Goal: Task Accomplishment & Management: Manage account settings

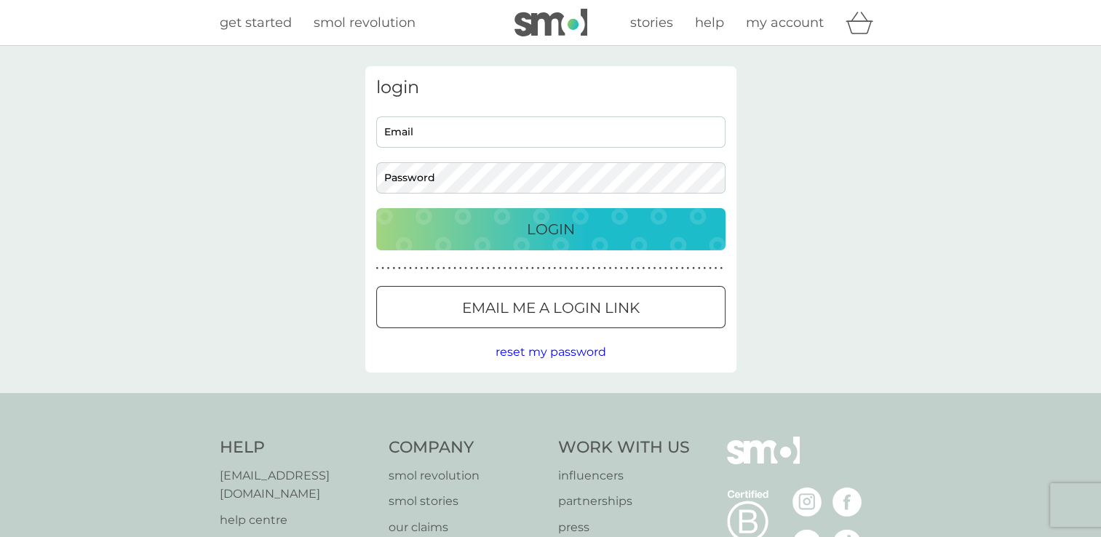
click at [399, 124] on input "Email" at bounding box center [550, 131] width 349 height 31
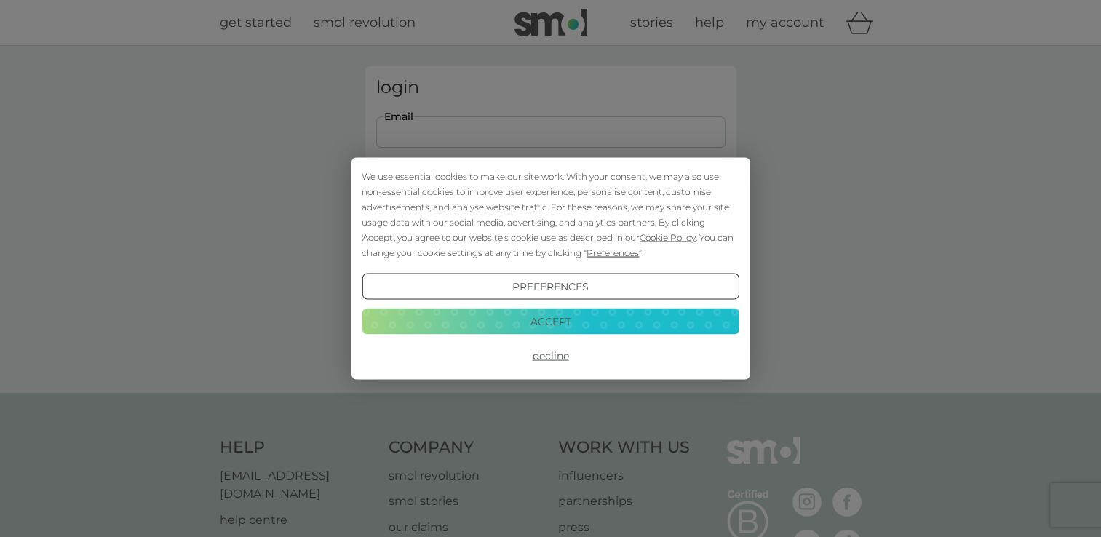
type input "[EMAIL_ADDRESS][DOMAIN_NAME]"
click at [522, 314] on button "Accept" at bounding box center [550, 321] width 377 height 26
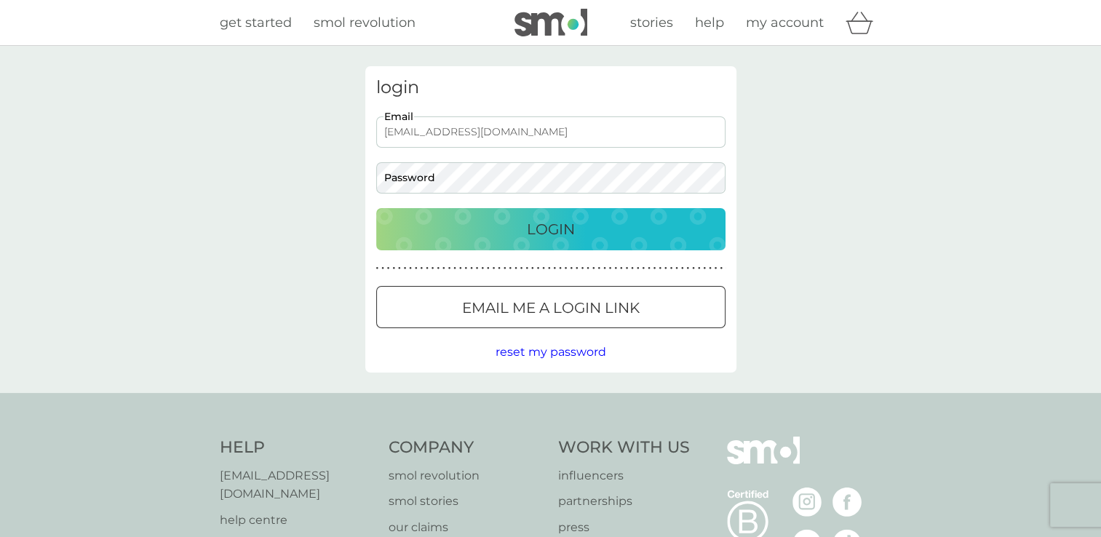
click at [530, 309] on div at bounding box center [533, 306] width 13 height 13
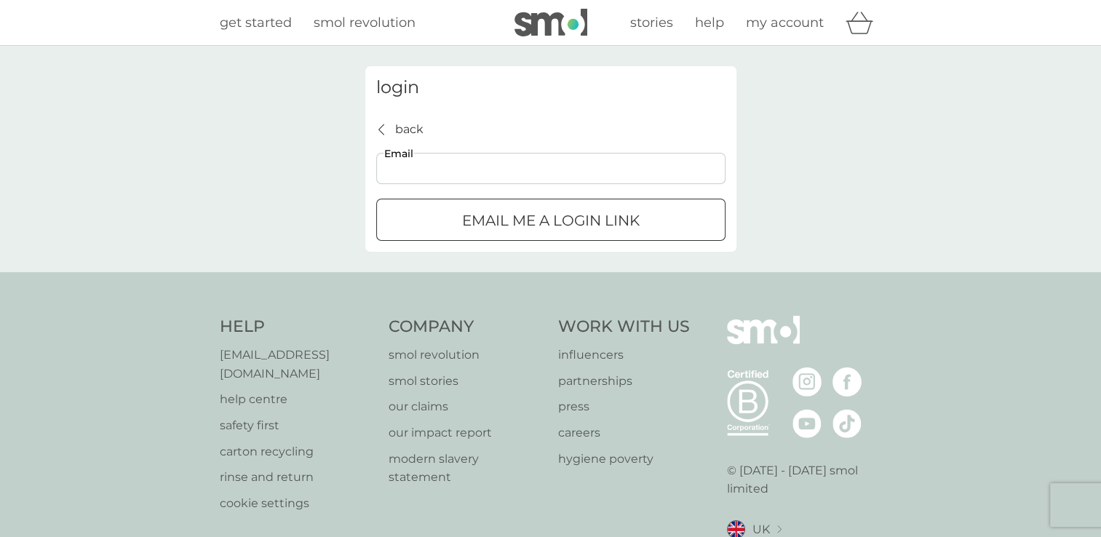
click at [420, 169] on input "Email" at bounding box center [550, 168] width 349 height 31
type input "[EMAIL_ADDRESS][DOMAIN_NAME]"
click at [480, 211] on p "Email me a login link" at bounding box center [551, 220] width 178 height 23
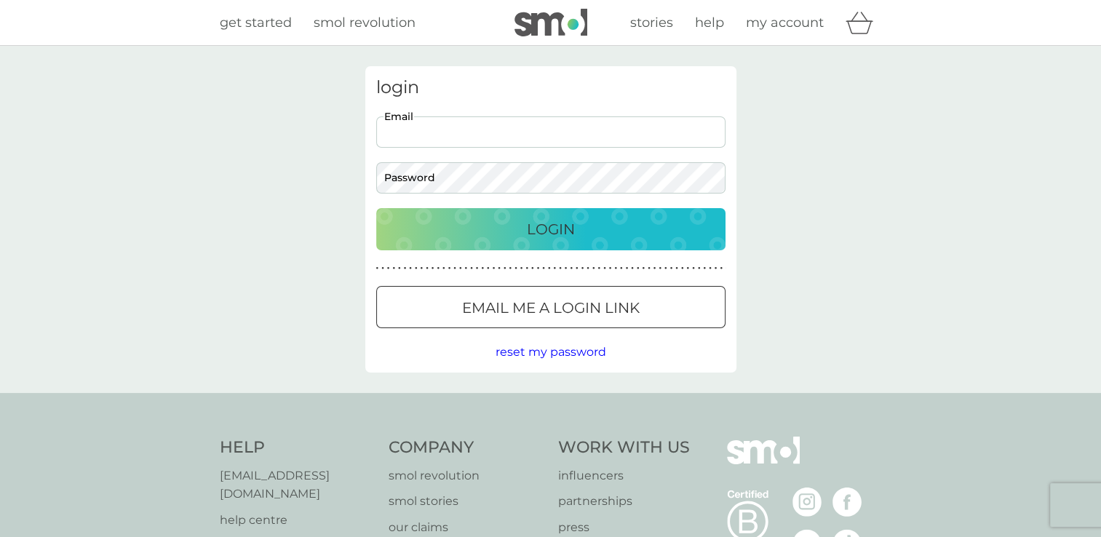
click at [445, 130] on input "Email" at bounding box center [550, 131] width 349 height 31
type input "[EMAIL_ADDRESS][DOMAIN_NAME]"
click at [533, 234] on p "Login" at bounding box center [551, 229] width 48 height 23
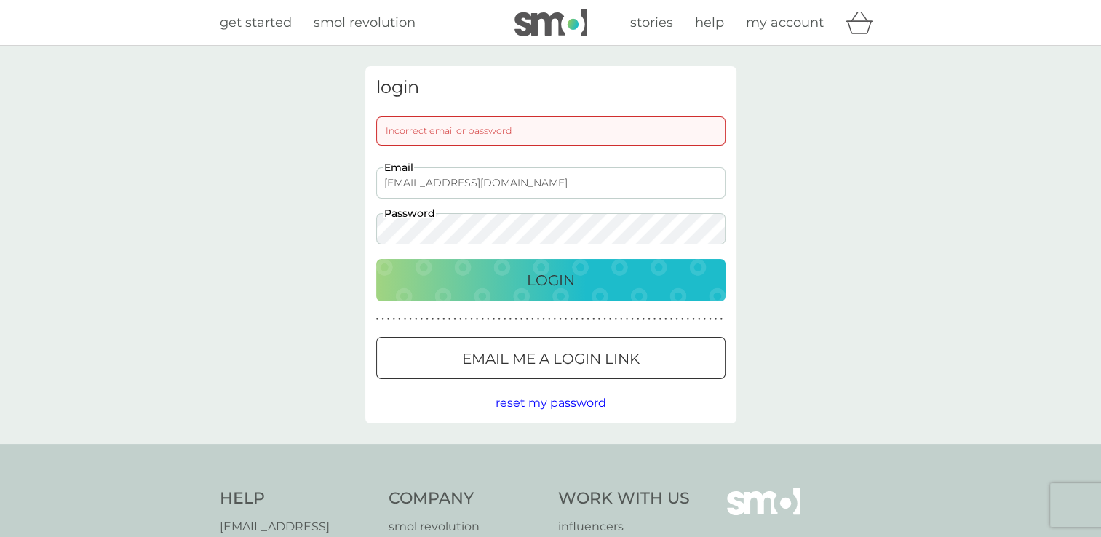
click at [535, 270] on p "Login" at bounding box center [551, 279] width 48 height 23
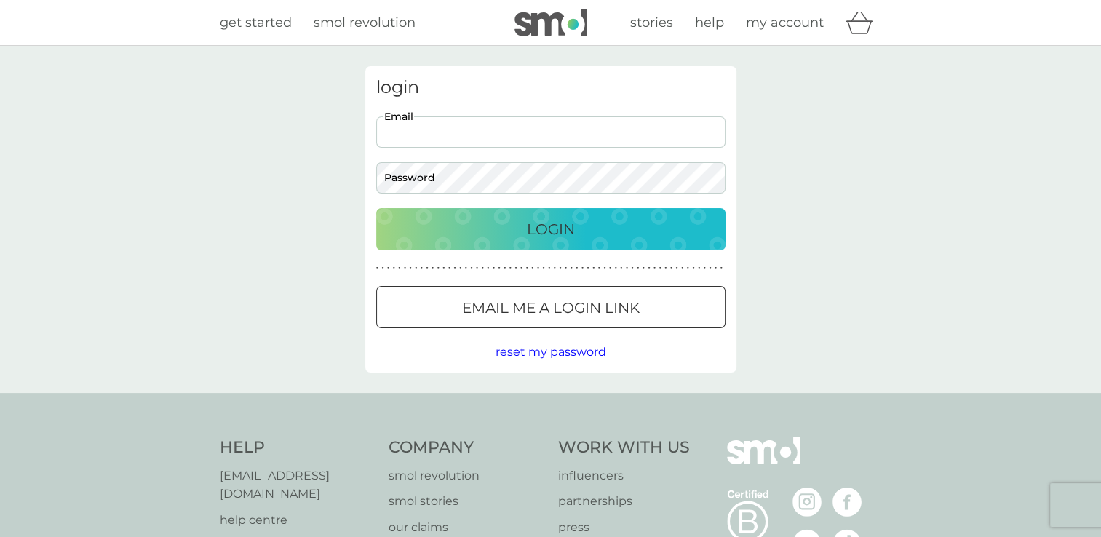
click at [436, 137] on input "Email" at bounding box center [550, 131] width 349 height 31
type input "[EMAIL_ADDRESS][DOMAIN_NAME]"
click at [519, 351] on span "reset my password" at bounding box center [550, 352] width 111 height 14
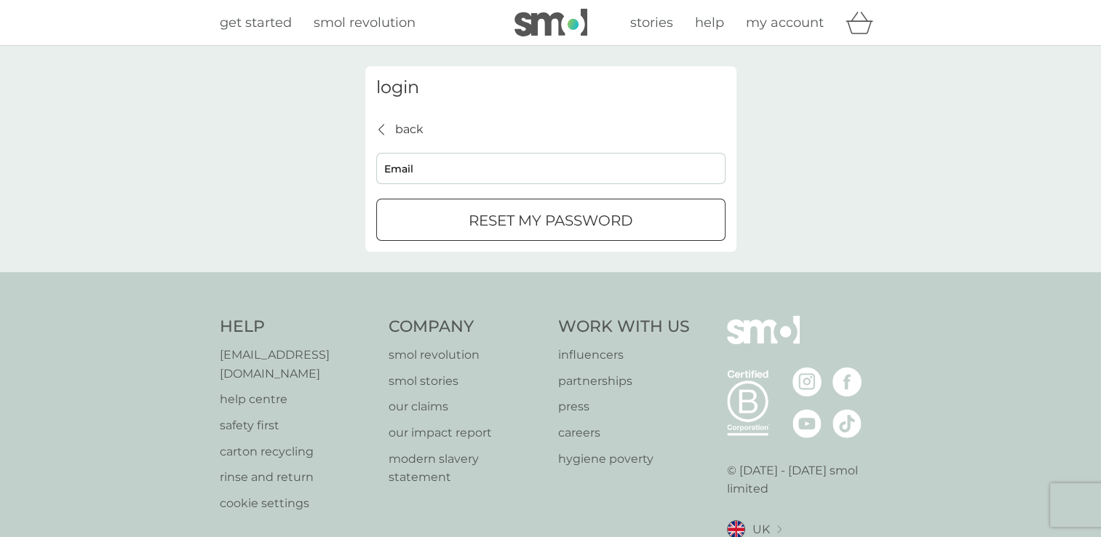
click at [428, 176] on input "Email" at bounding box center [550, 168] width 349 height 31
type input "[EMAIL_ADDRESS][DOMAIN_NAME]"
click at [527, 224] on div "submit" at bounding box center [550, 220] width 52 height 15
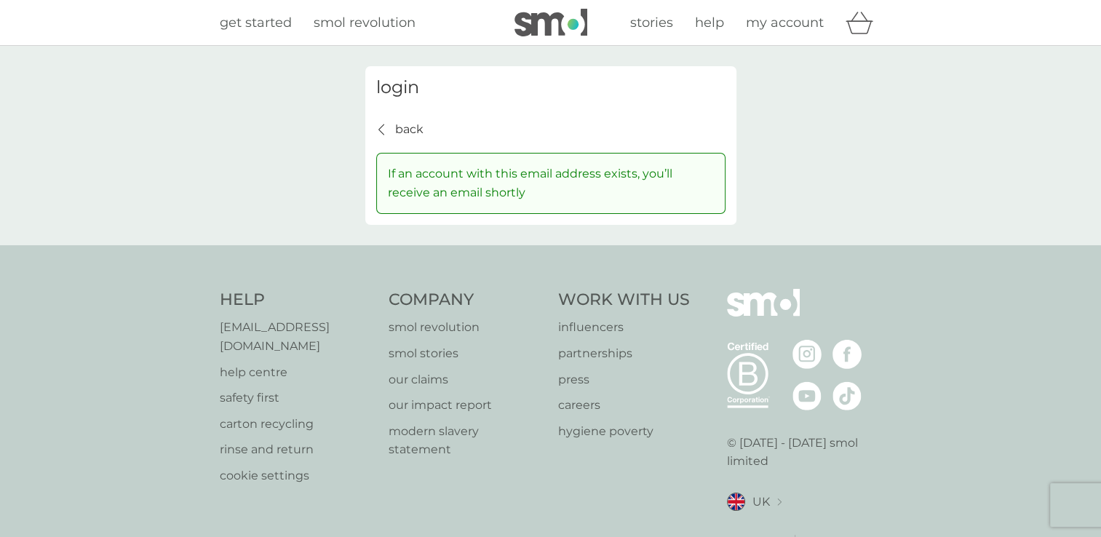
click at [786, 25] on span "my account" at bounding box center [785, 23] width 78 height 16
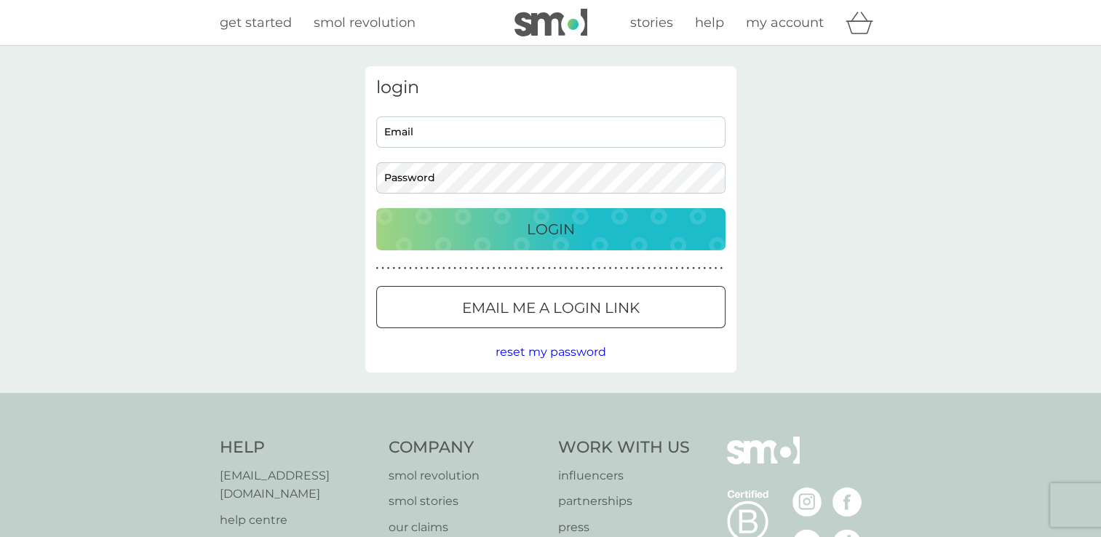
click at [447, 132] on input "Email" at bounding box center [550, 131] width 349 height 31
type input "[EMAIL_ADDRESS][DOMAIN_NAME]"
click at [506, 129] on input "[EMAIL_ADDRESS][DOMAIN_NAME]" at bounding box center [550, 131] width 349 height 31
